Goal: Find specific page/section

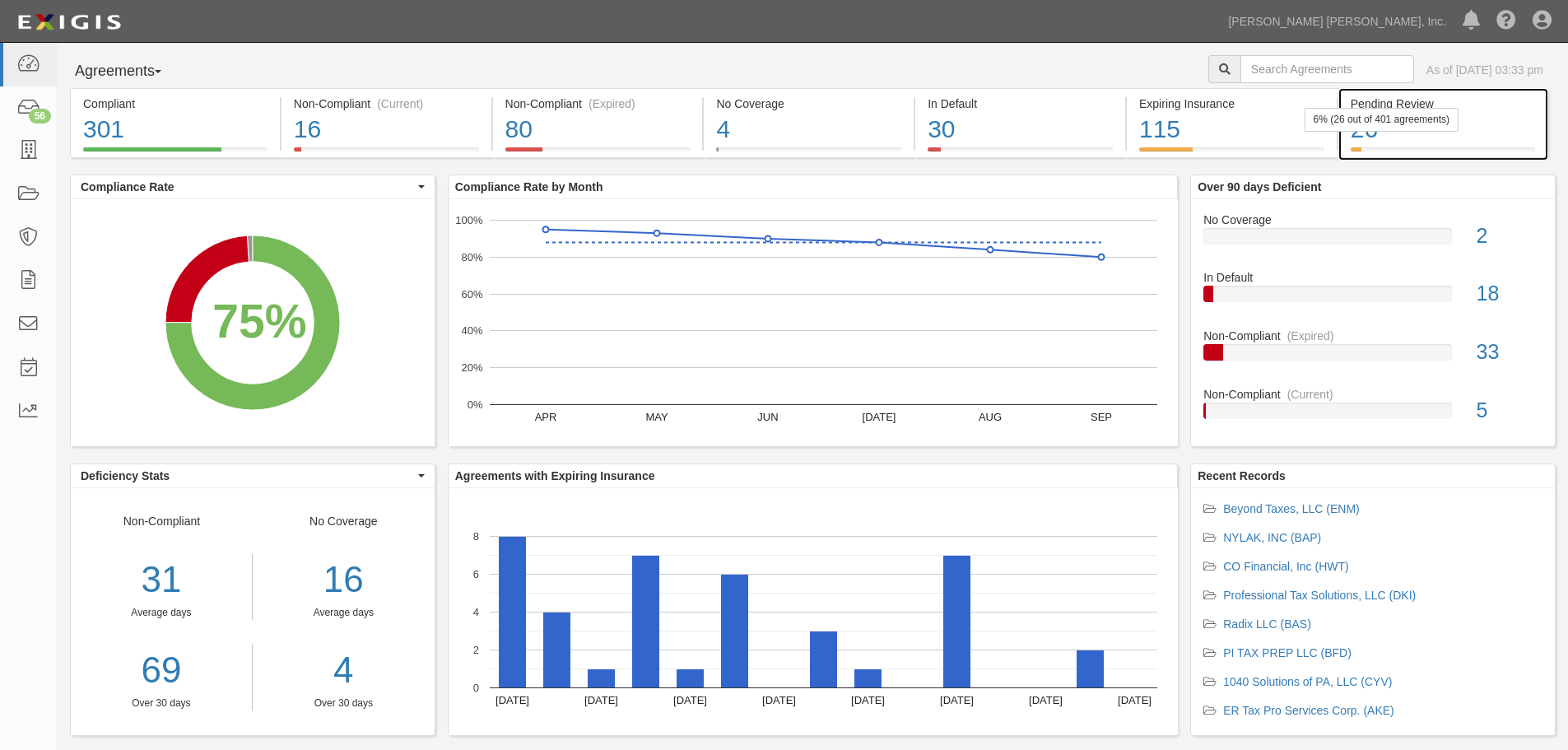
click at [1363, 131] on div "6% (26 out of 401 agreements)" at bounding box center [1382, 120] width 154 height 24
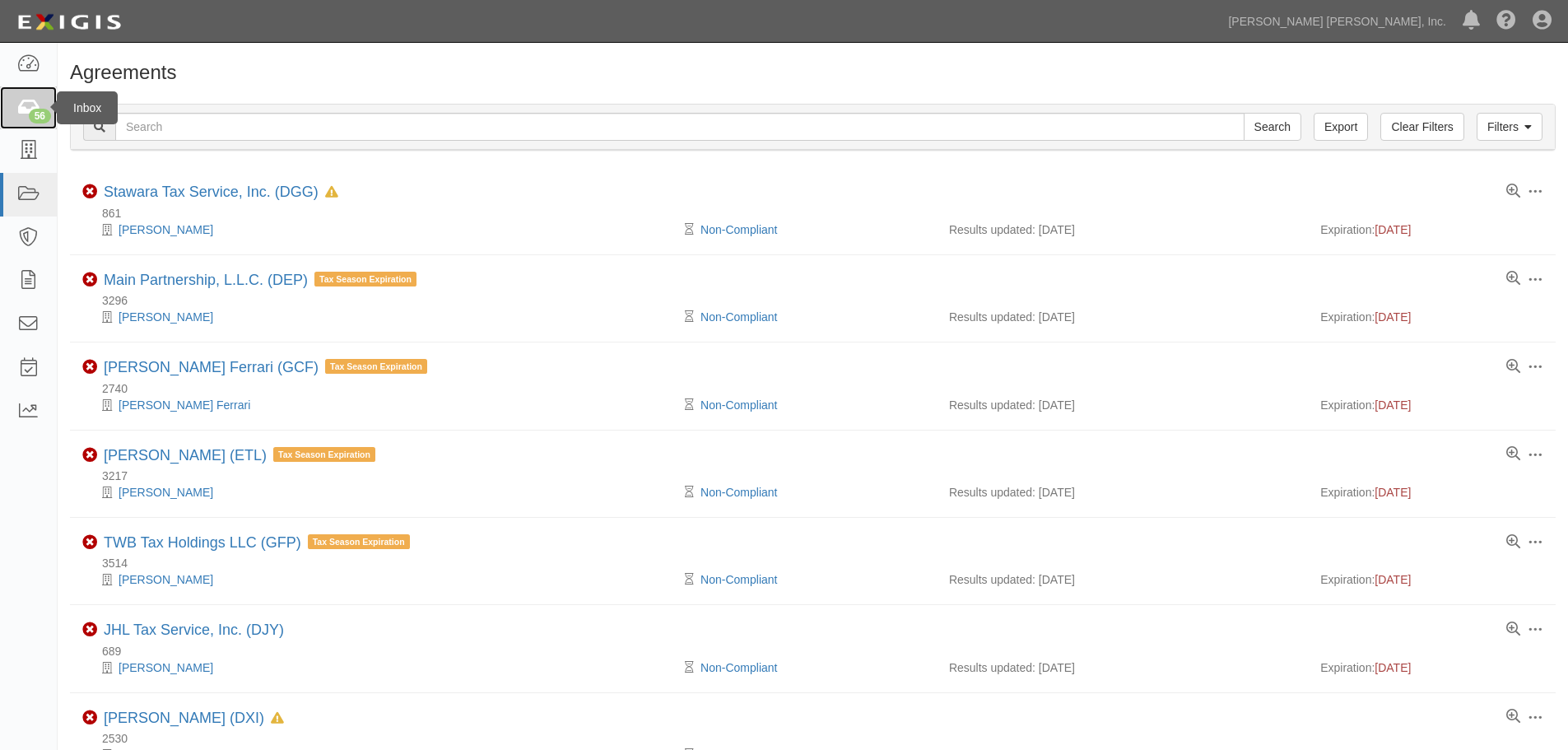
click at [39, 112] on div "56" at bounding box center [40, 116] width 22 height 15
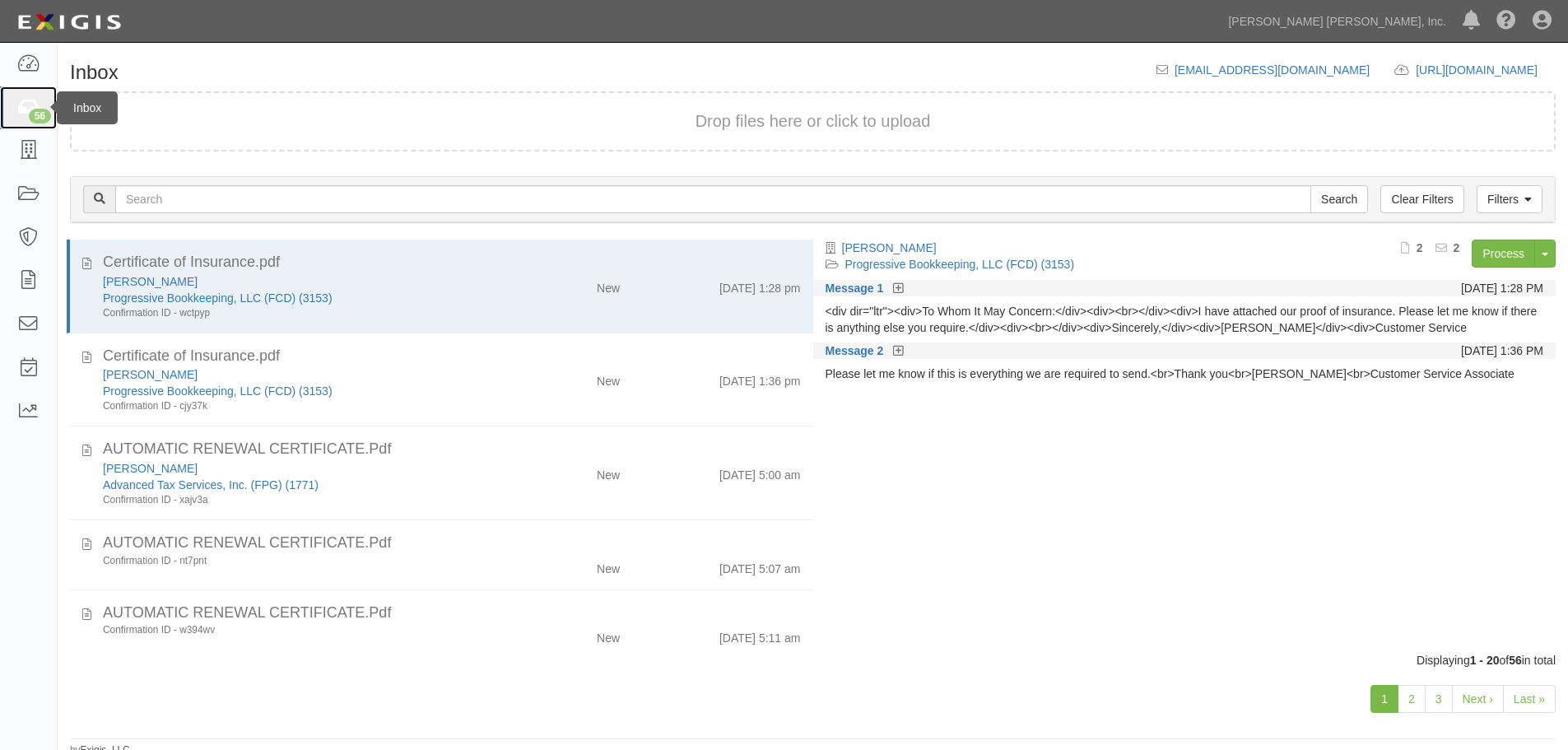
click at [26, 111] on icon at bounding box center [28, 109] width 23 height 19
